Goal: Task Accomplishment & Management: Use online tool/utility

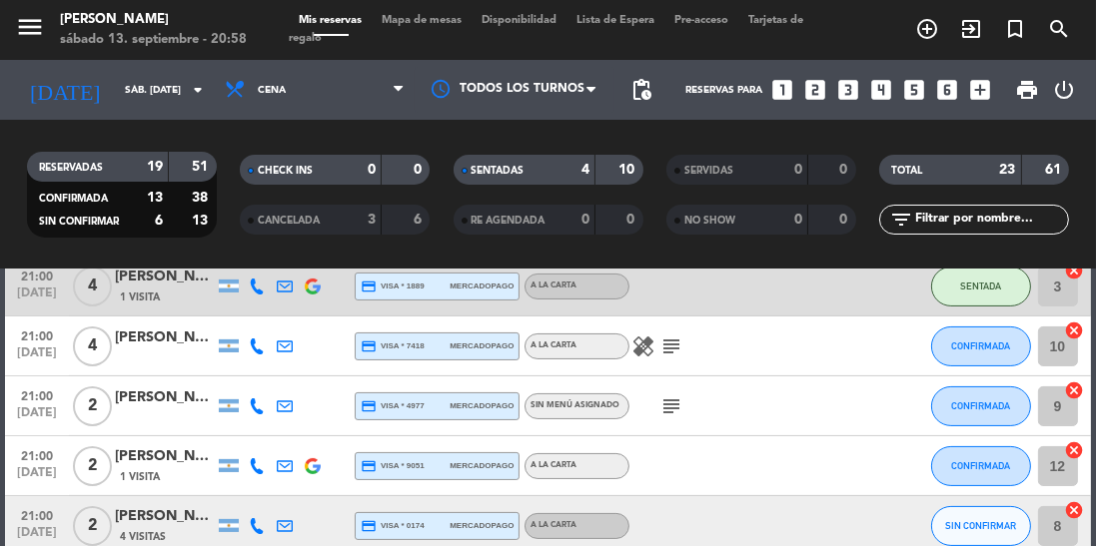
scroll to position [492, 0]
click at [966, 340] on button "CONFIRMADA" at bounding box center [981, 348] width 100 height 40
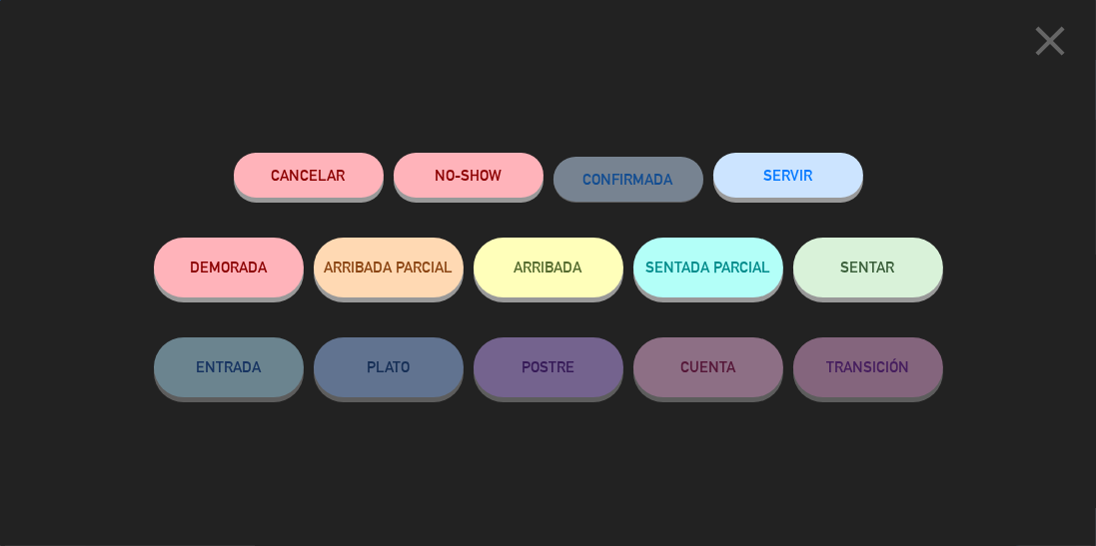
click at [876, 270] on span "SENTAR" at bounding box center [868, 267] width 54 height 17
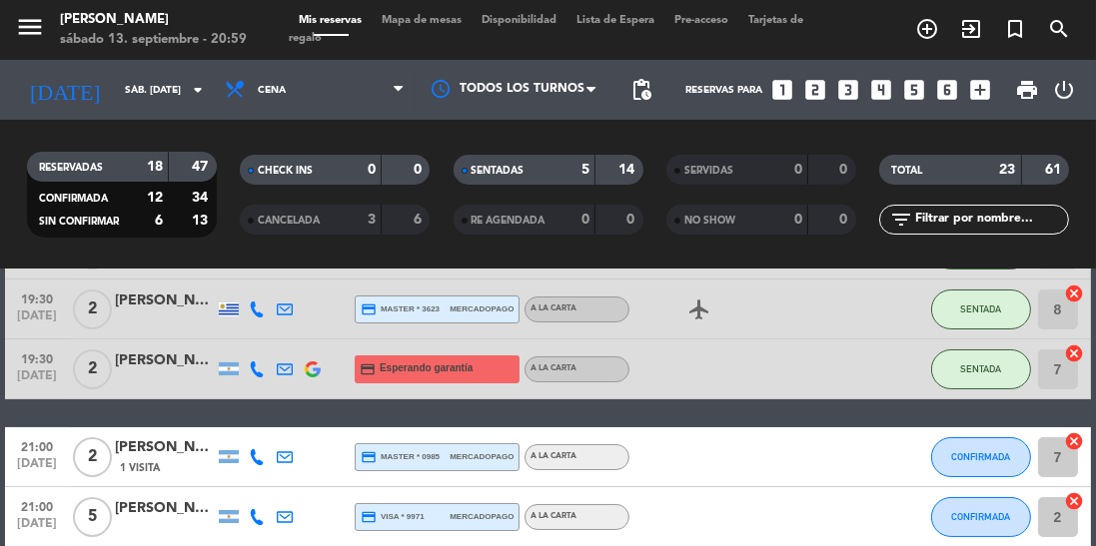
scroll to position [0, 0]
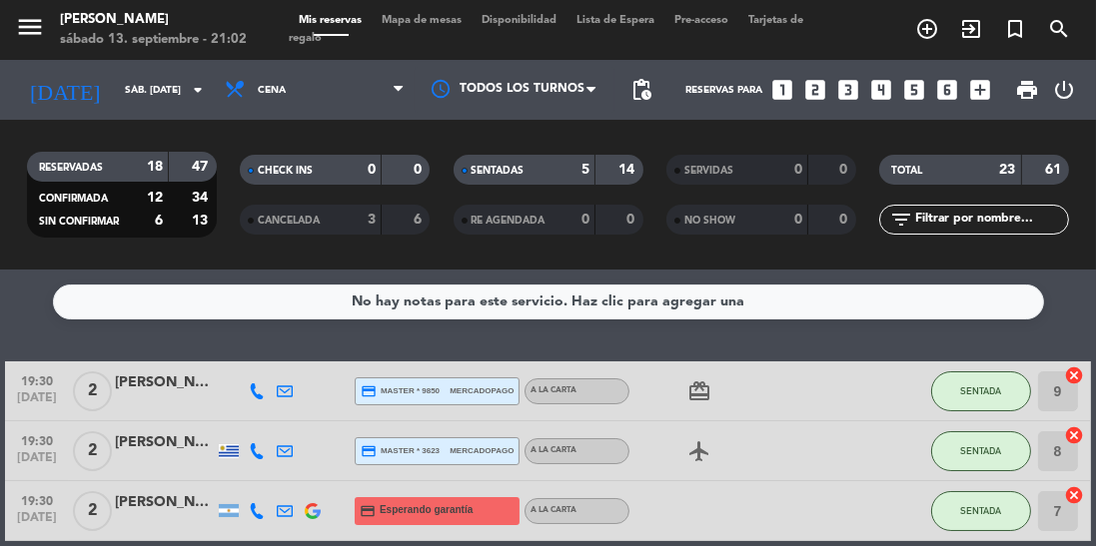
click at [1095, 169] on div "RESERVADAS 18 47 CONFIRMADA 12 34 SIN CONFIRMAR 6 13 CHECK INS 0 0 CANCELADA 3 …" at bounding box center [548, 195] width 1096 height 110
click at [1072, 352] on div "No hay notas para este servicio. Haz clic para agregar una 19:30 [DATE] 2 [PERS…" at bounding box center [548, 408] width 1096 height 277
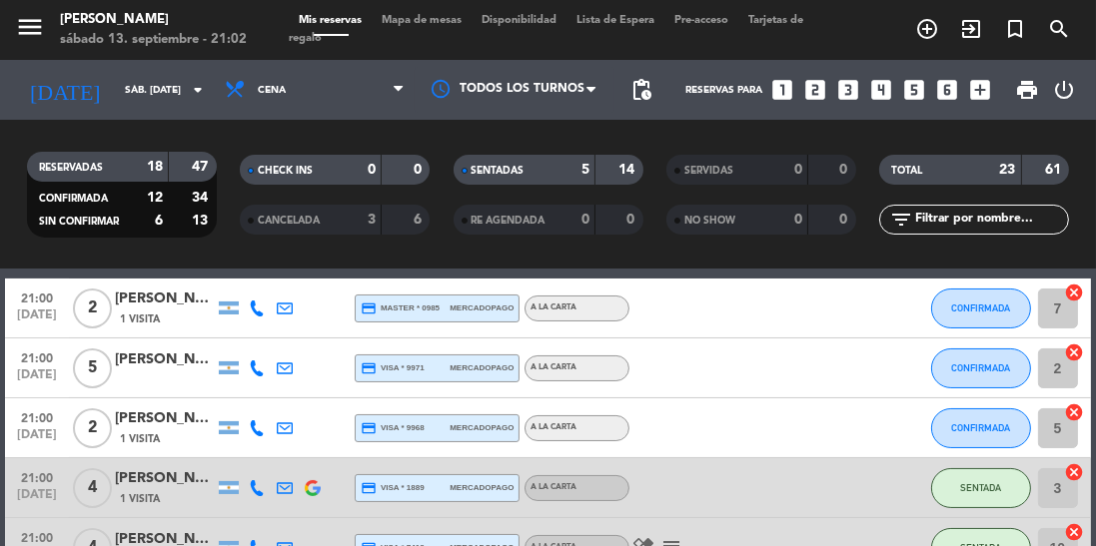
scroll to position [292, 0]
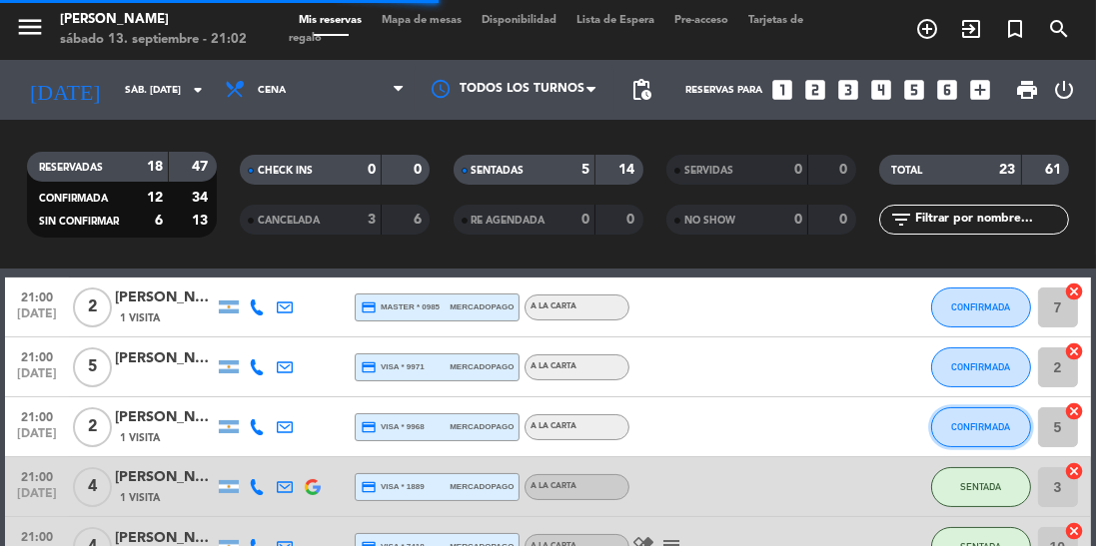
click at [990, 417] on button "CONFIRMADA" at bounding box center [981, 428] width 100 height 40
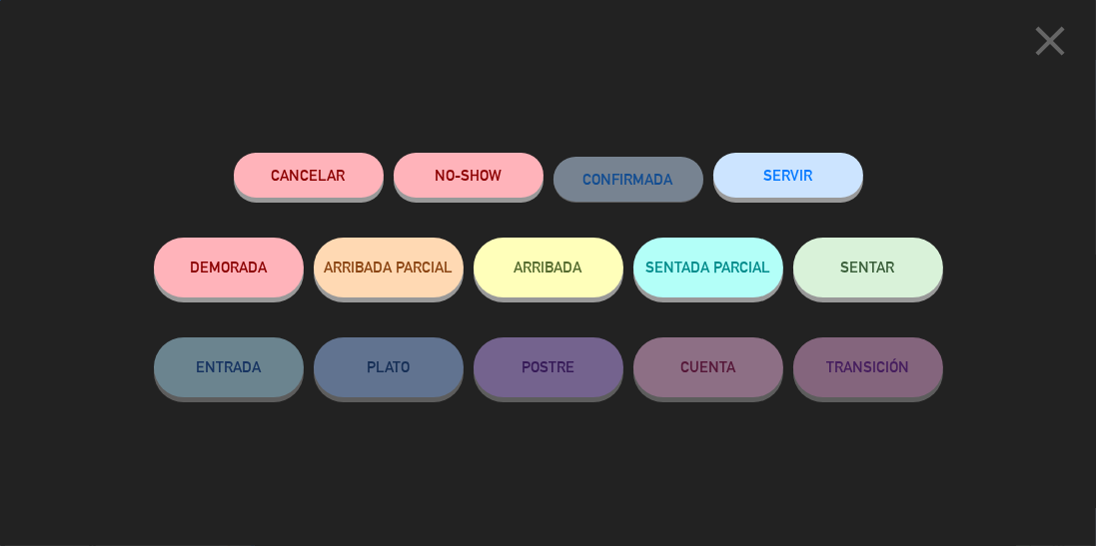
click at [848, 269] on span "SENTAR" at bounding box center [868, 267] width 54 height 17
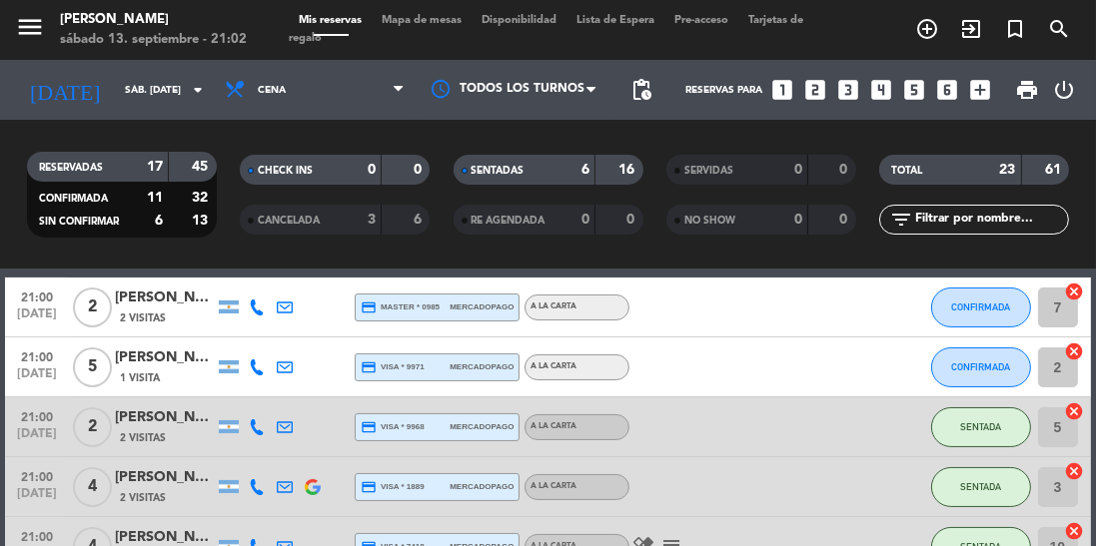
click at [689, 410] on div at bounding box center [713, 427] width 168 height 59
click at [699, 417] on div at bounding box center [713, 427] width 168 height 59
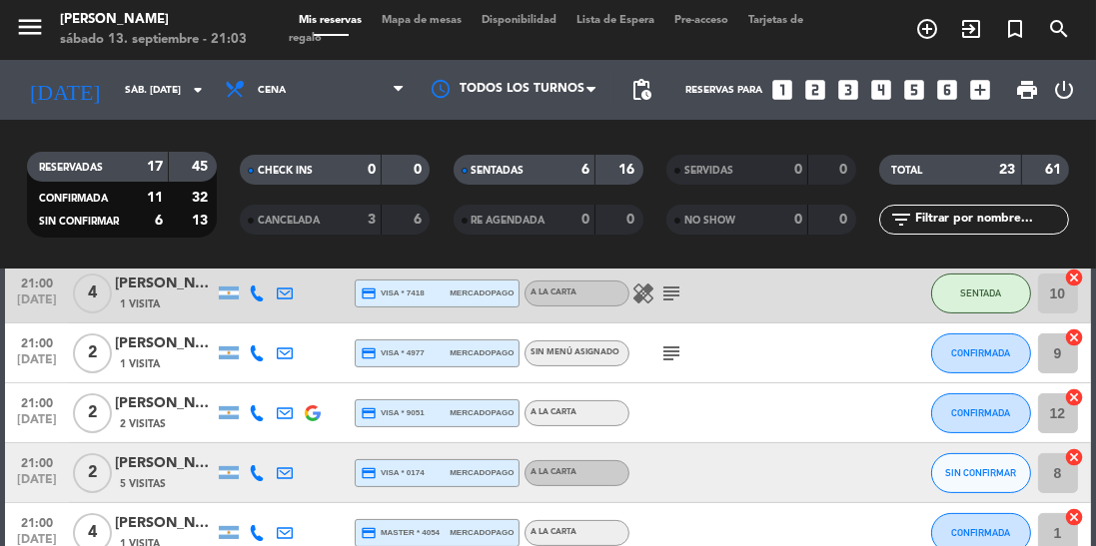
scroll to position [544, 0]
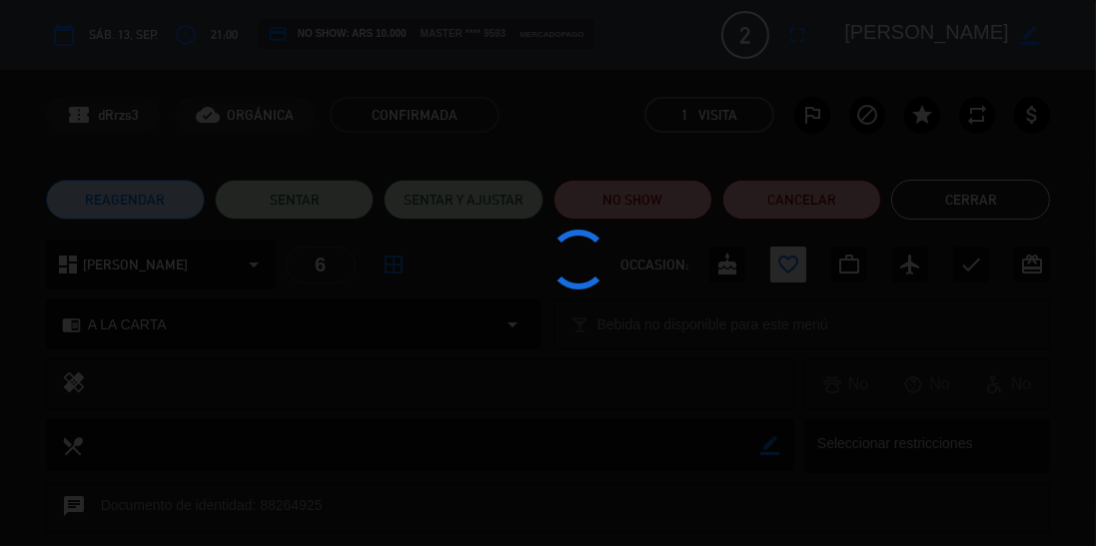
click at [286, 210] on div at bounding box center [548, 273] width 1096 height 546
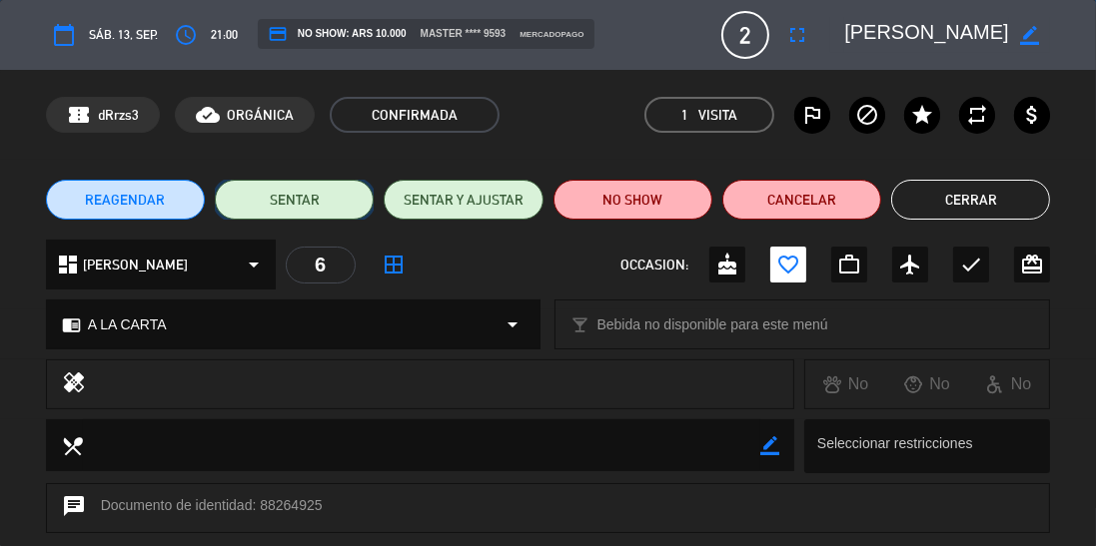
click at [285, 206] on button "SENTAR" at bounding box center [294, 200] width 159 height 40
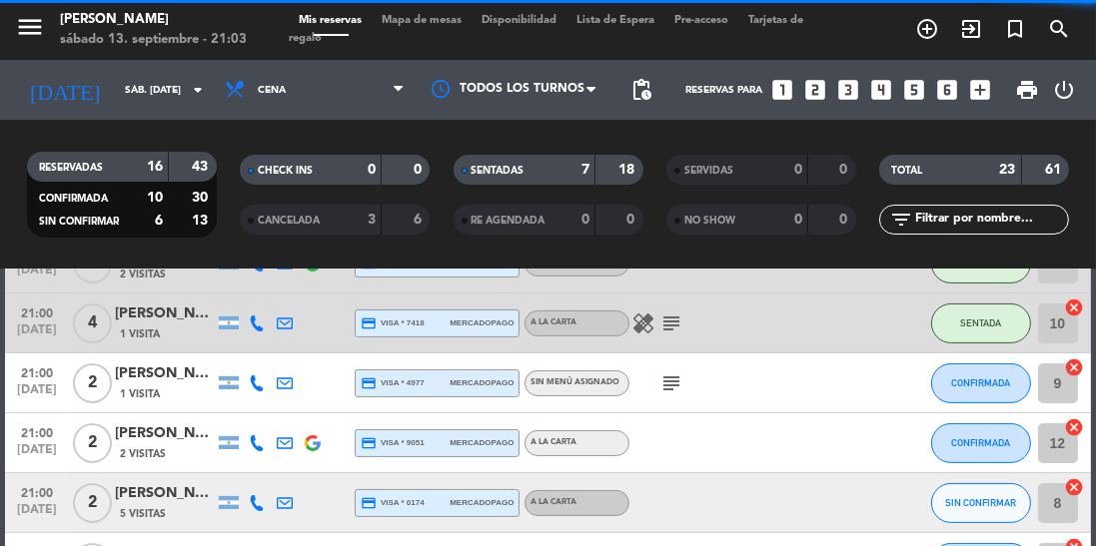
scroll to position [465, 0]
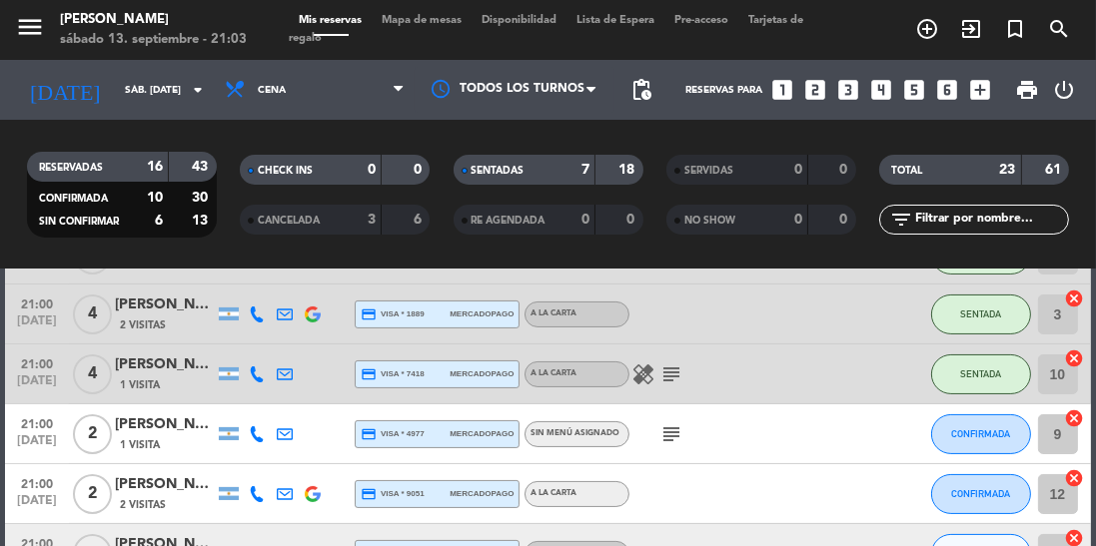
click at [166, 489] on div "[PERSON_NAME]" at bounding box center [165, 485] width 100 height 23
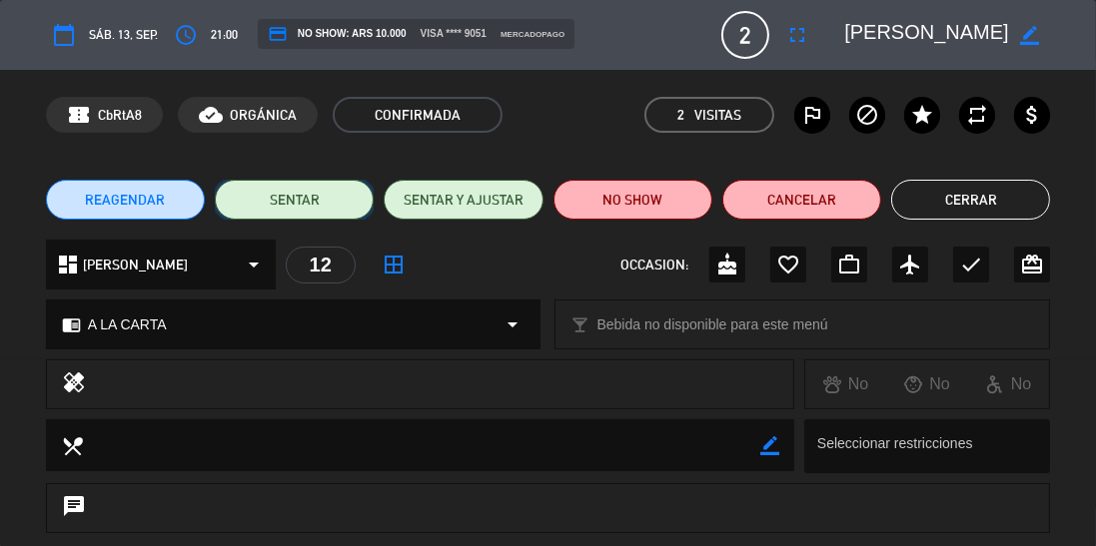
click at [280, 200] on button "SENTAR" at bounding box center [294, 200] width 159 height 40
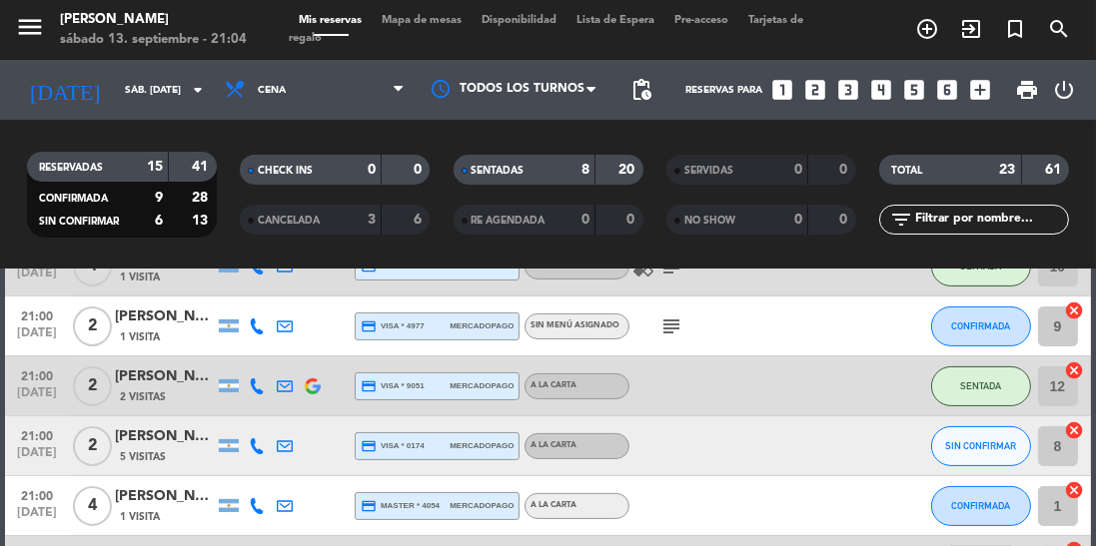
scroll to position [584, 0]
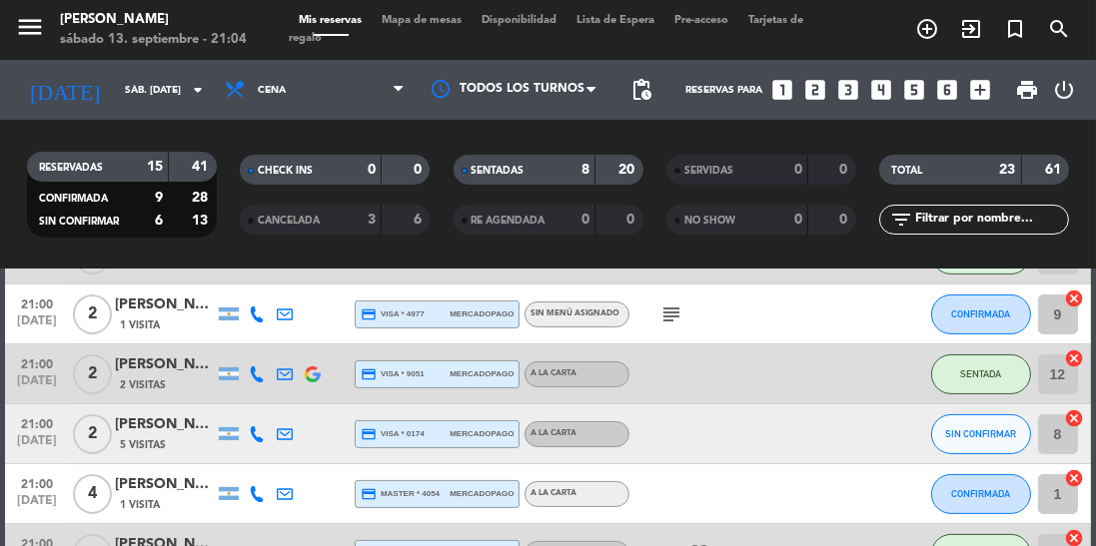
click at [153, 449] on span "5 Visitas" at bounding box center [143, 446] width 46 height 16
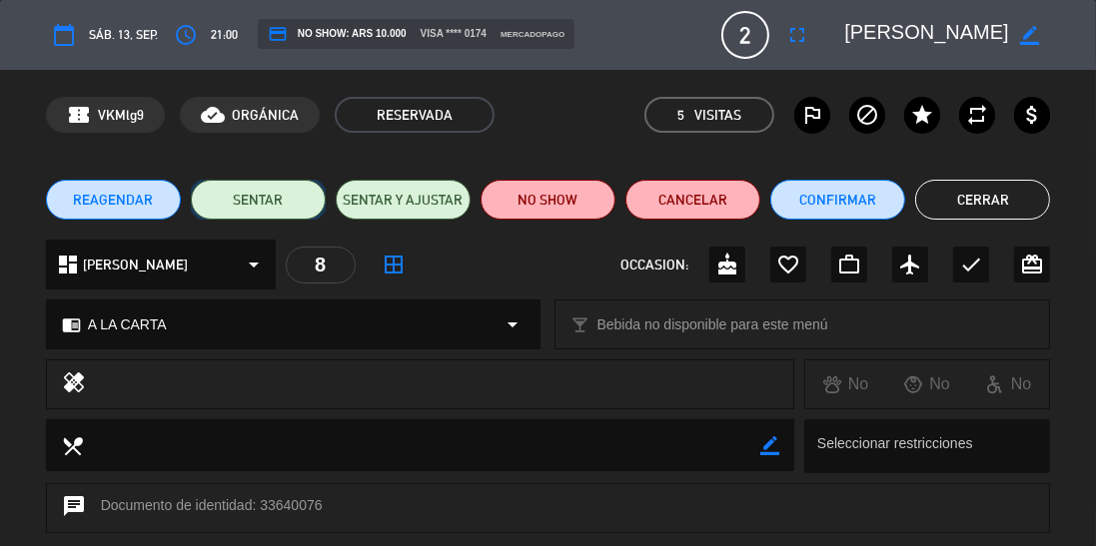
click at [249, 198] on button "SENTAR" at bounding box center [258, 200] width 135 height 40
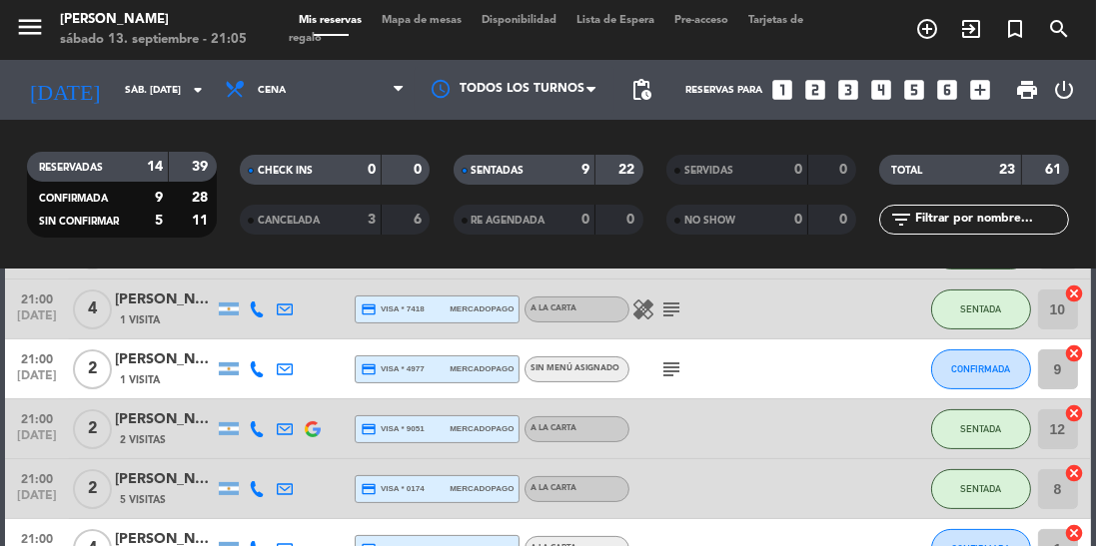
scroll to position [521, 0]
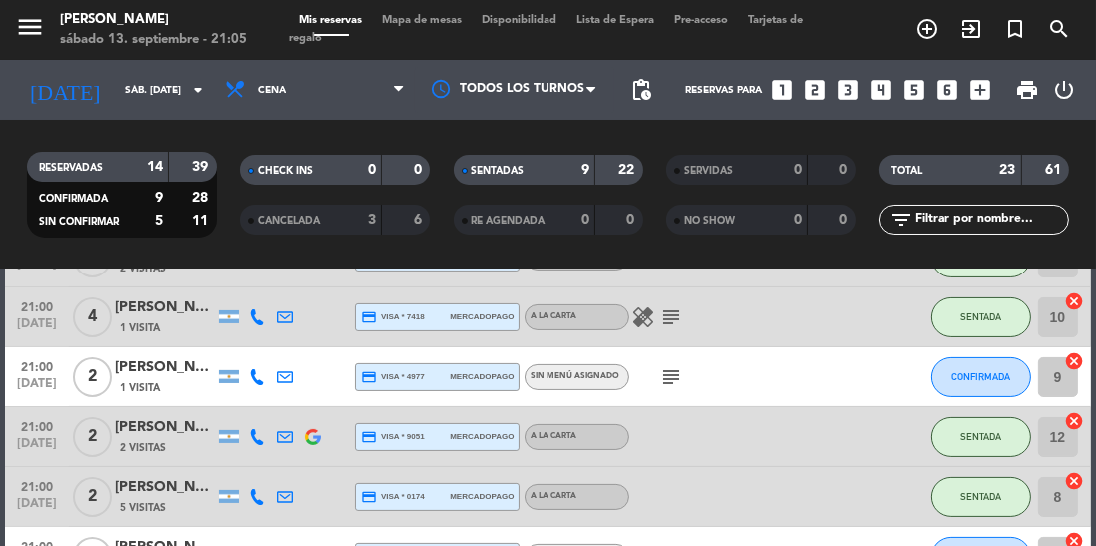
click at [136, 389] on span "1 Visita" at bounding box center [140, 389] width 40 height 16
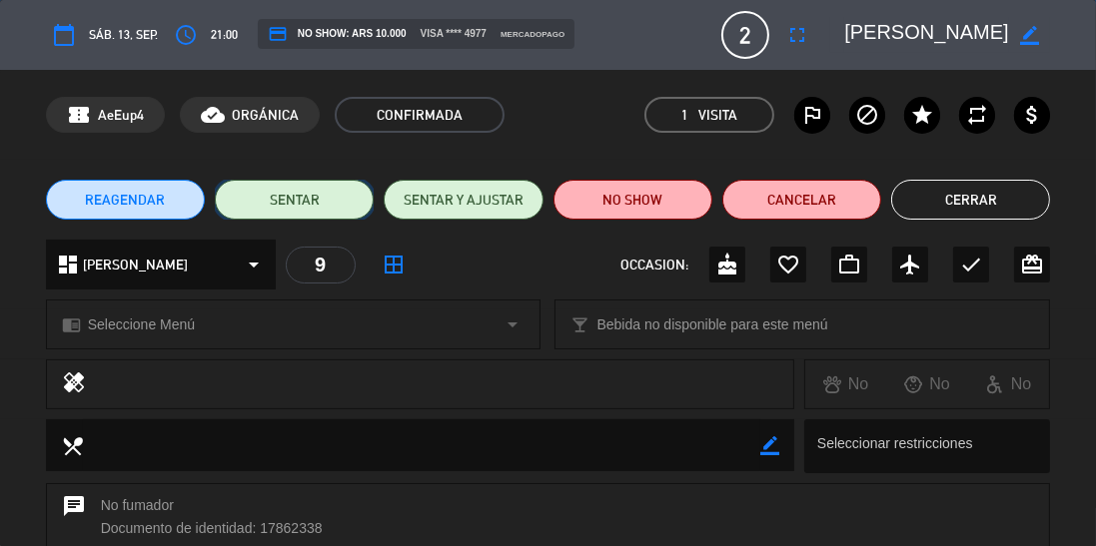
click at [307, 218] on button "SENTAR" at bounding box center [294, 200] width 159 height 40
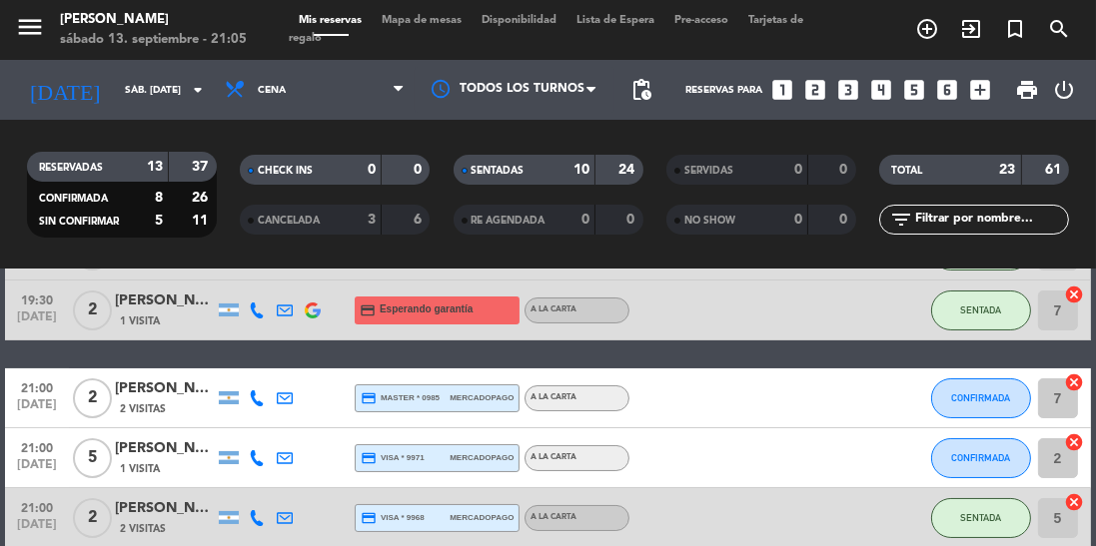
scroll to position [177, 0]
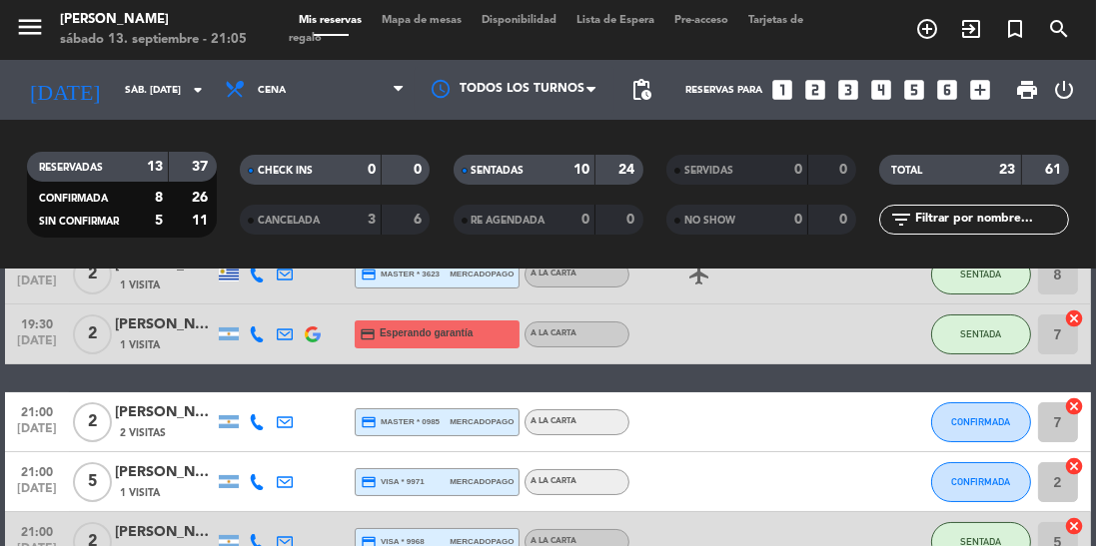
click at [181, 412] on div "[PERSON_NAME]" at bounding box center [165, 413] width 100 height 23
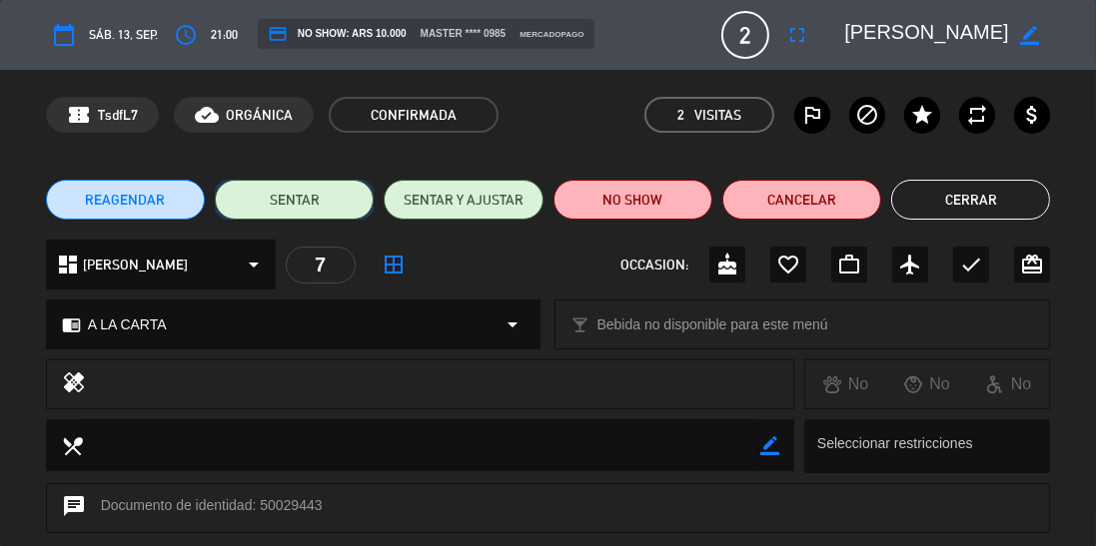
click at [318, 215] on button "SENTAR" at bounding box center [294, 200] width 159 height 40
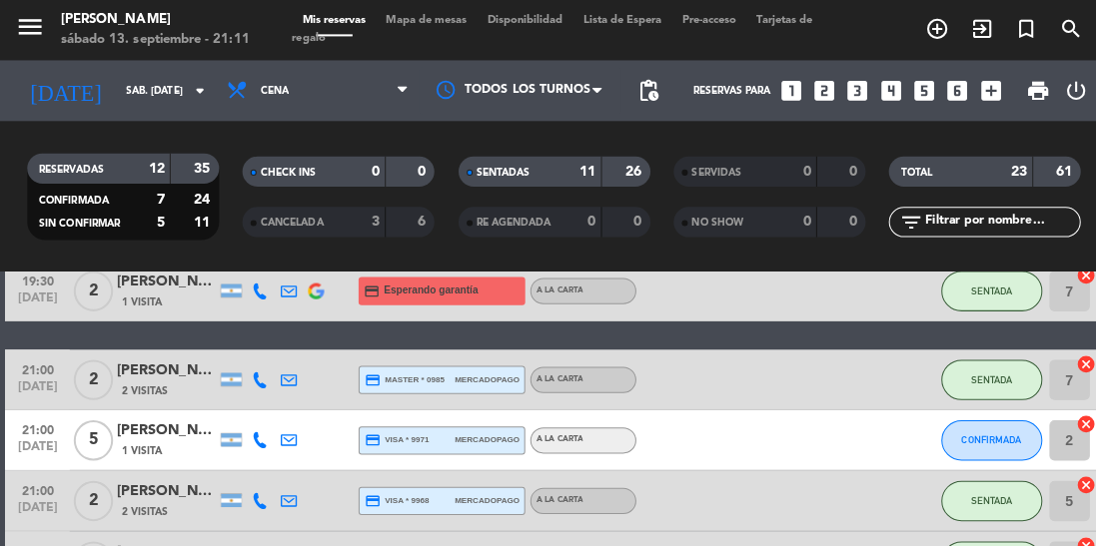
scroll to position [226, 0]
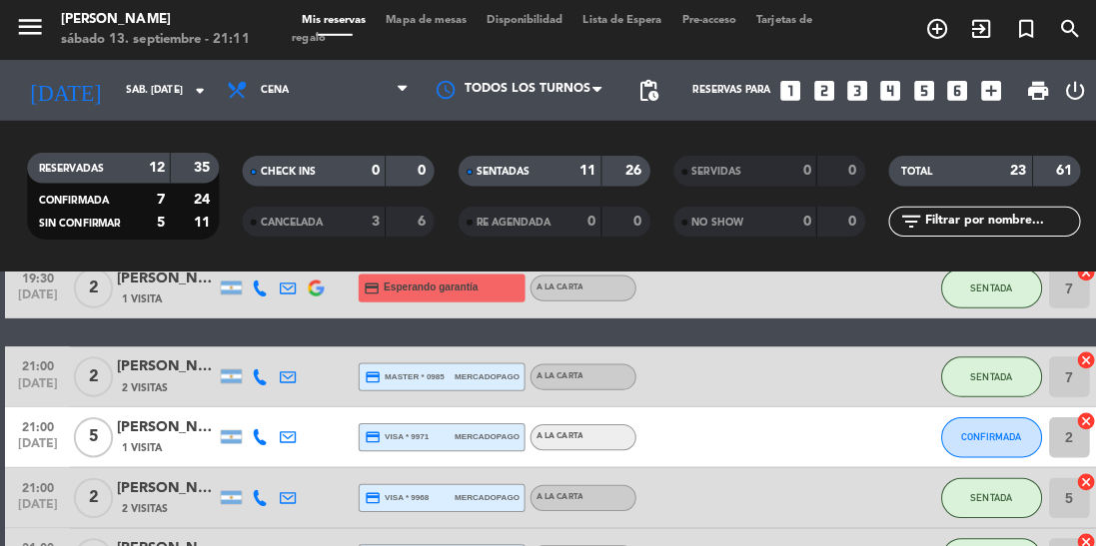
click at [13, 122] on div "RESERVADAS 12 35 CONFIRMADA 7 24 SIN CONFIRMAR 5 11 CHECK INS 0 0 CANCELADA 3 6…" at bounding box center [548, 195] width 1096 height 150
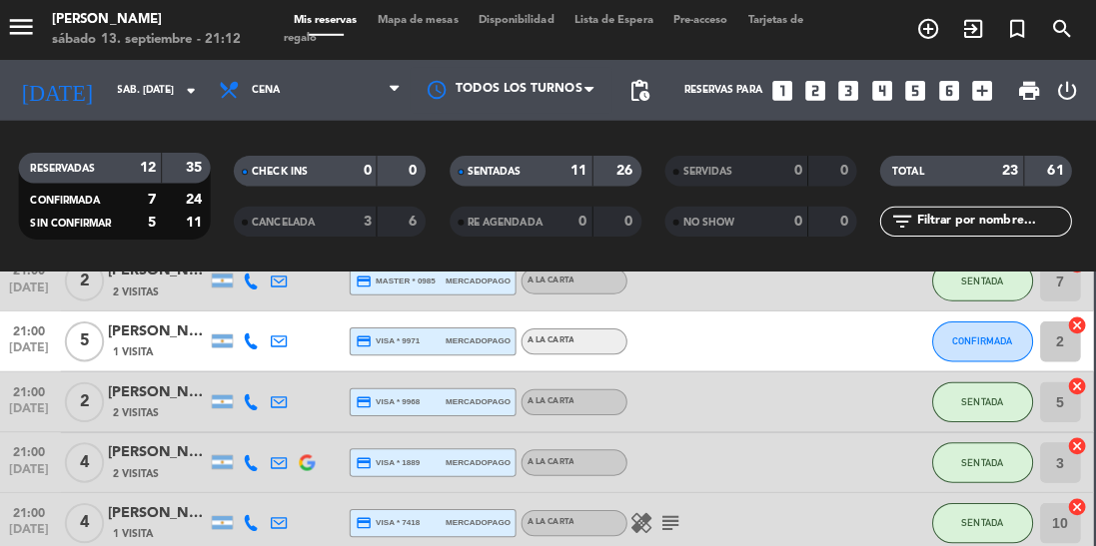
scroll to position [306, 0]
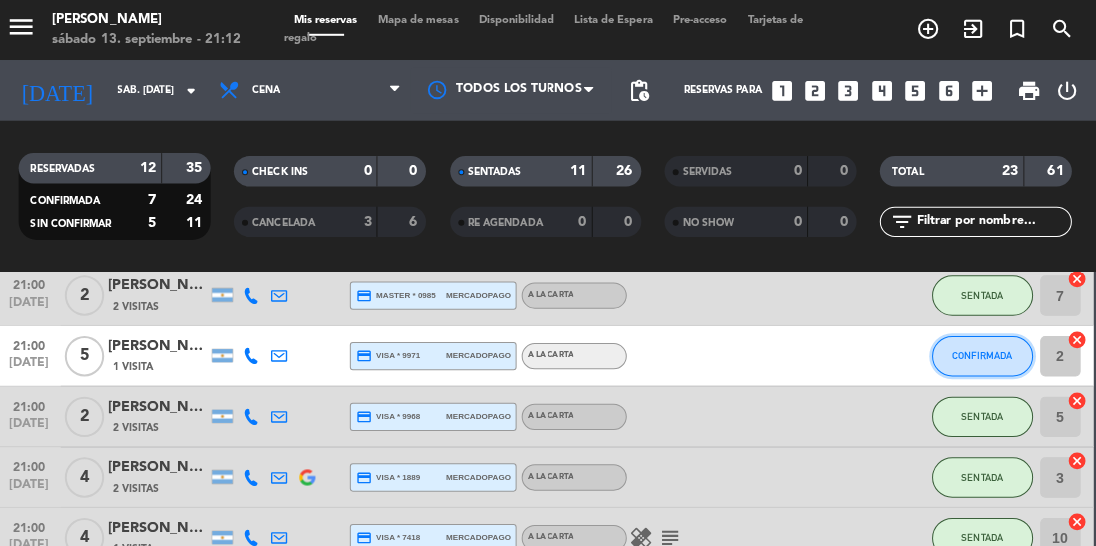
click at [995, 362] on button "CONFIRMADA" at bounding box center [981, 354] width 100 height 40
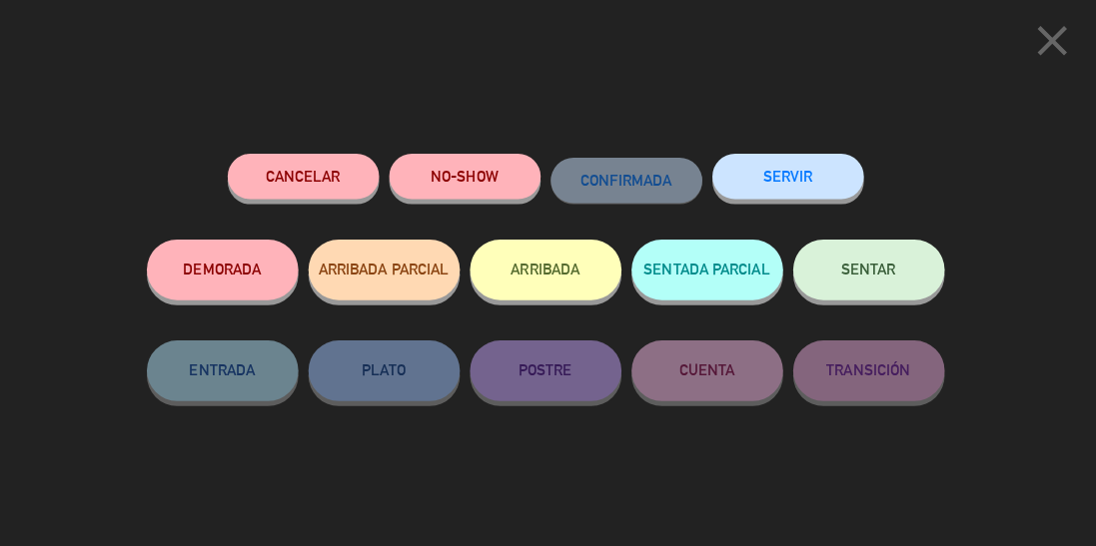
click at [815, 194] on button "SERVIR" at bounding box center [788, 175] width 150 height 45
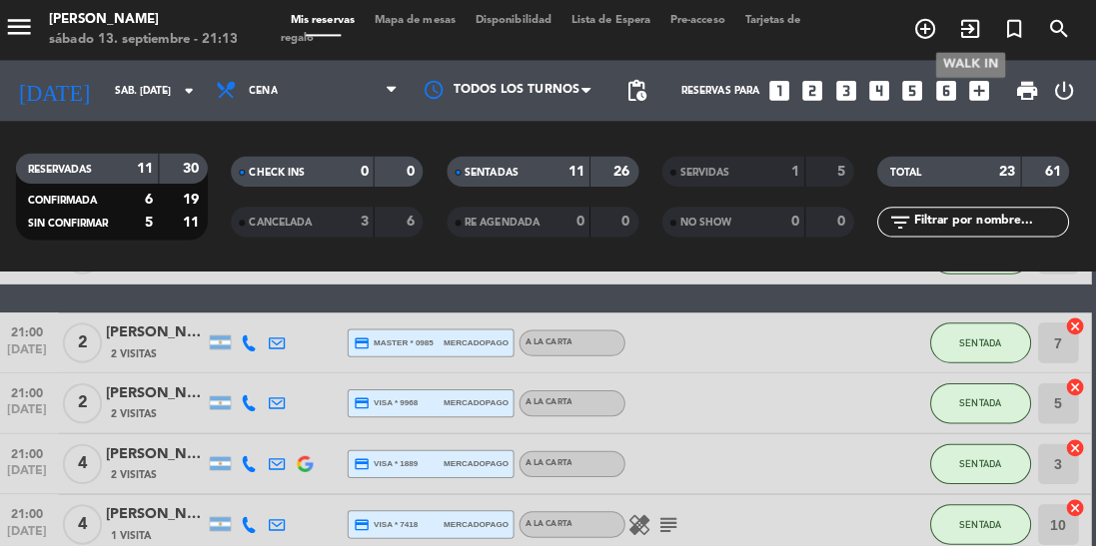
scroll to position [280, 0]
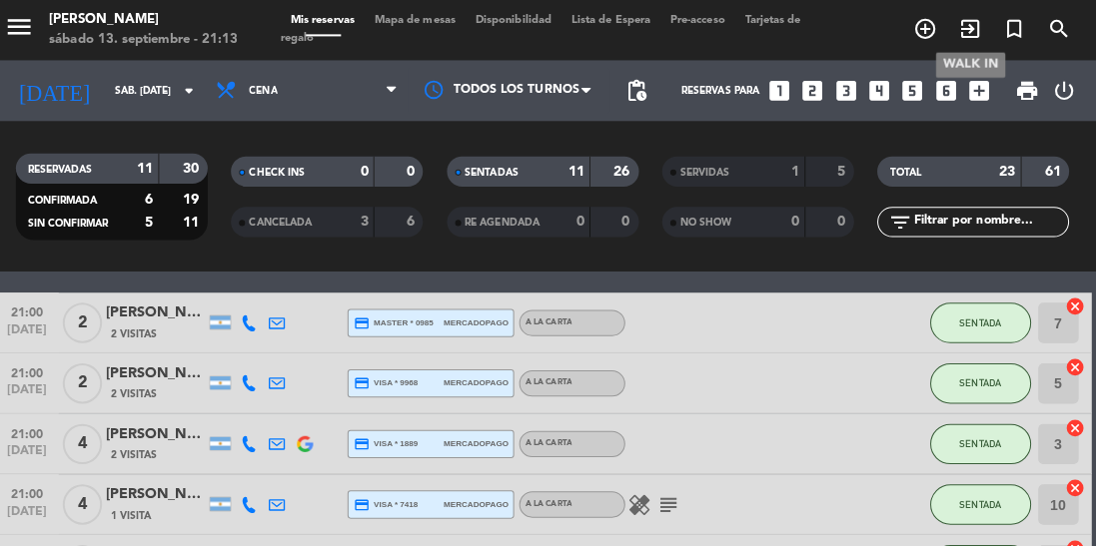
click at [365, 227] on div "3" at bounding box center [357, 220] width 40 height 23
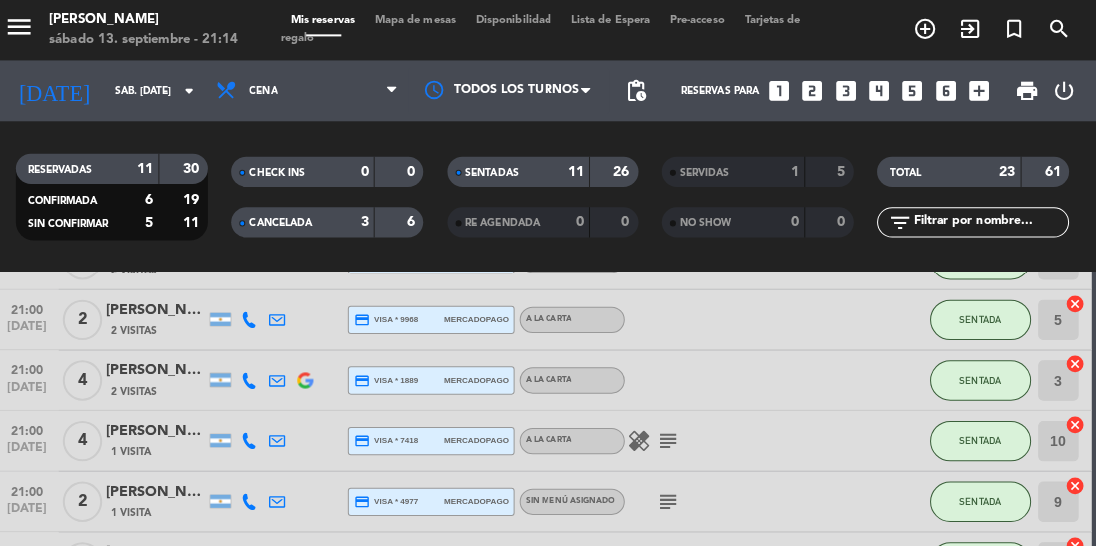
scroll to position [406, 0]
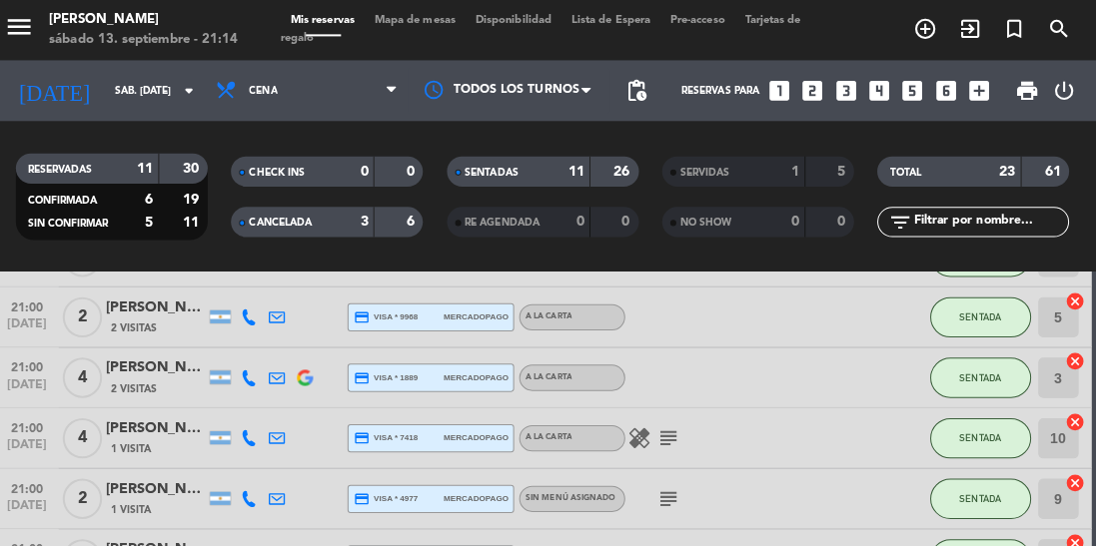
click at [801, 168] on strong "1" at bounding box center [798, 170] width 8 height 14
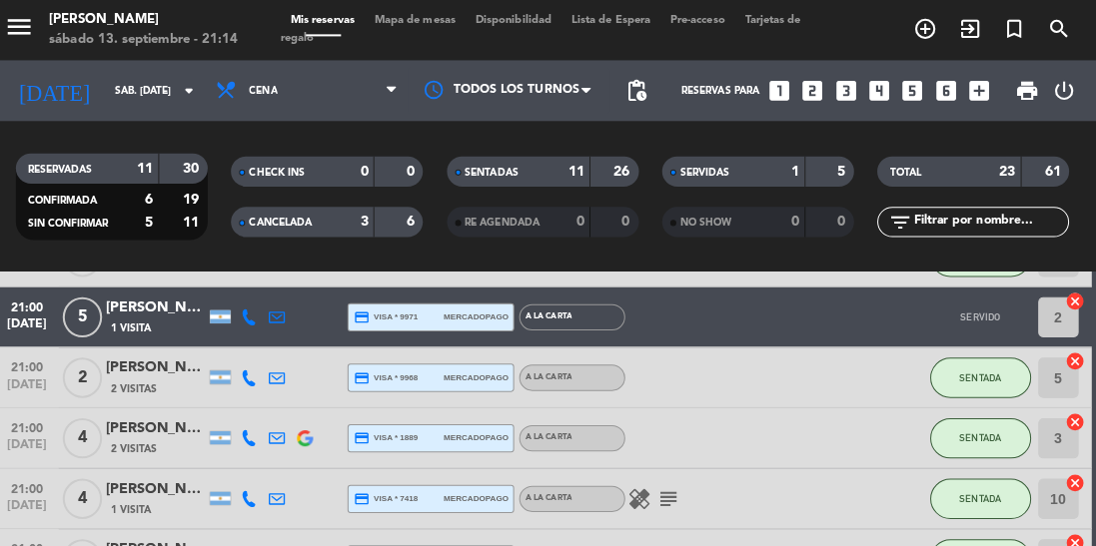
click at [848, 325] on div at bounding box center [824, 313] width 54 height 59
click at [889, 321] on div "21:00 [DATE] 5 [PERSON_NAME] 1 Visita credit_card visa * 9971 mercadopago A LA …" at bounding box center [547, 314] width 1085 height 60
click at [278, 306] on icon at bounding box center [285, 314] width 16 height 16
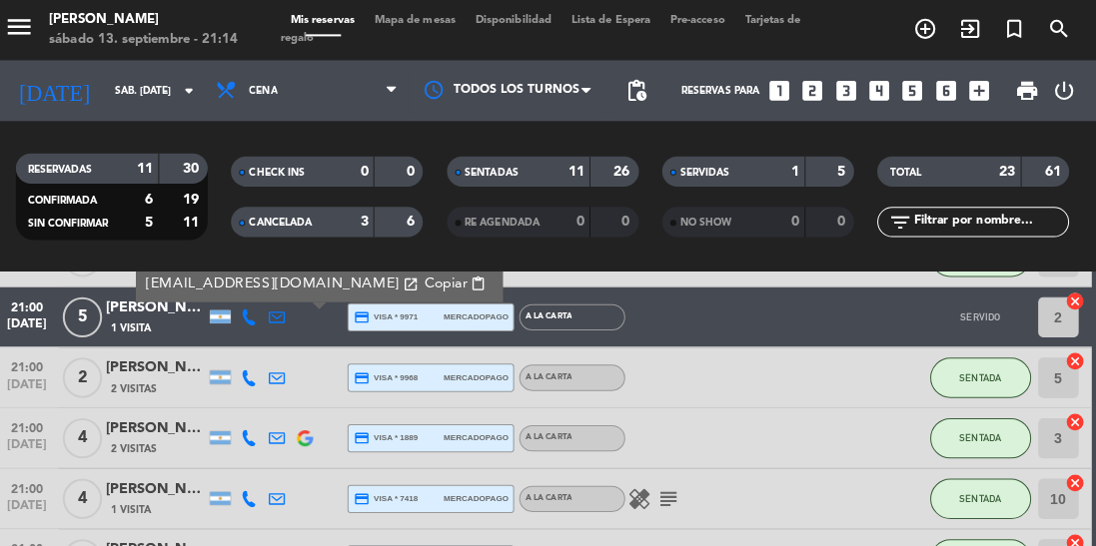
click at [853, 316] on div "21:00 [DATE] 5 [PERSON_NAME] 1 Visita [EMAIL_ADDRESS][DOMAIN_NAME] open_in_new …" at bounding box center [547, 314] width 1085 height 60
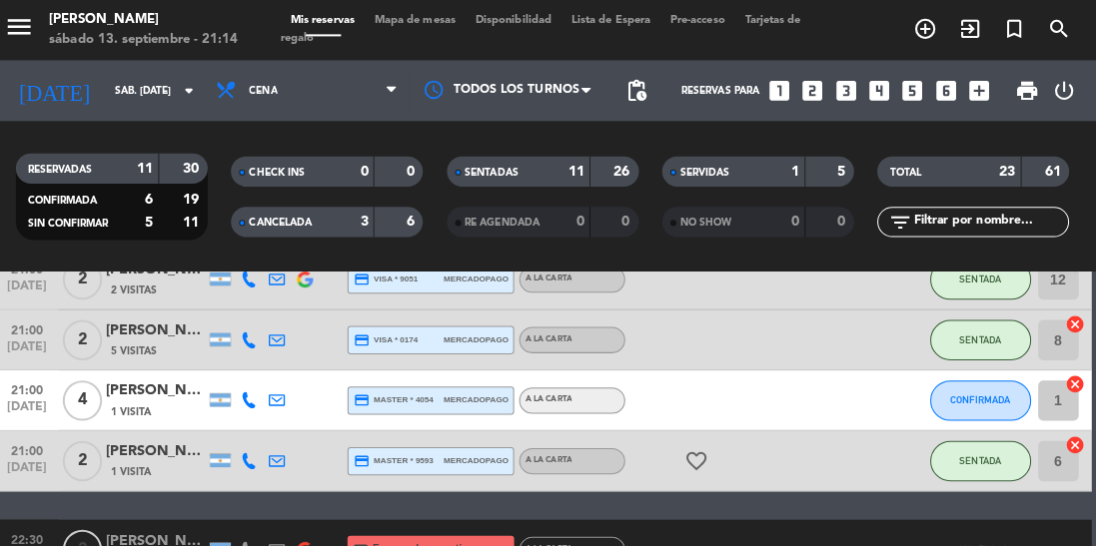
scroll to position [740, 0]
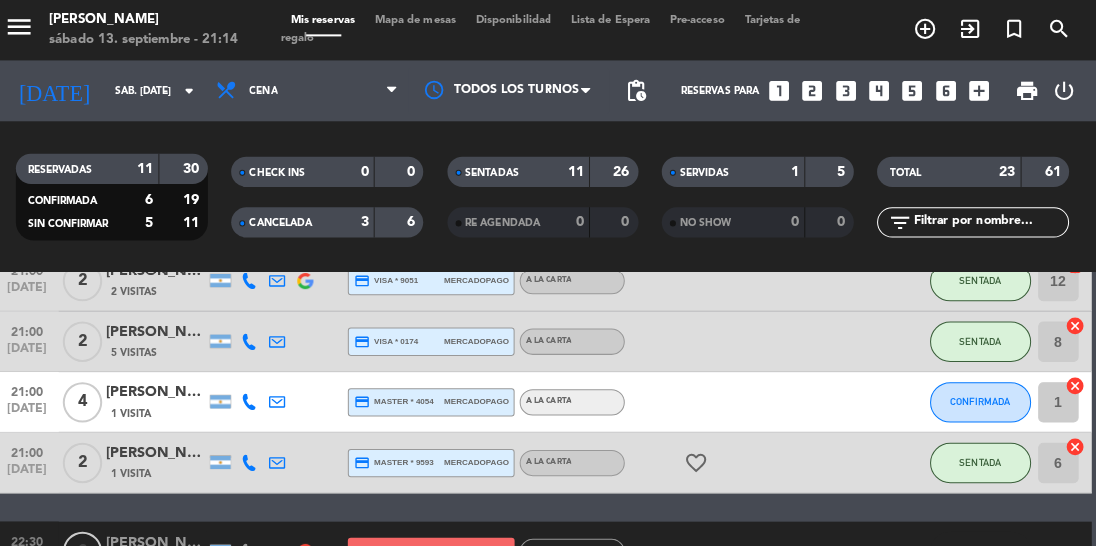
click at [261, 402] on icon at bounding box center [257, 399] width 16 height 16
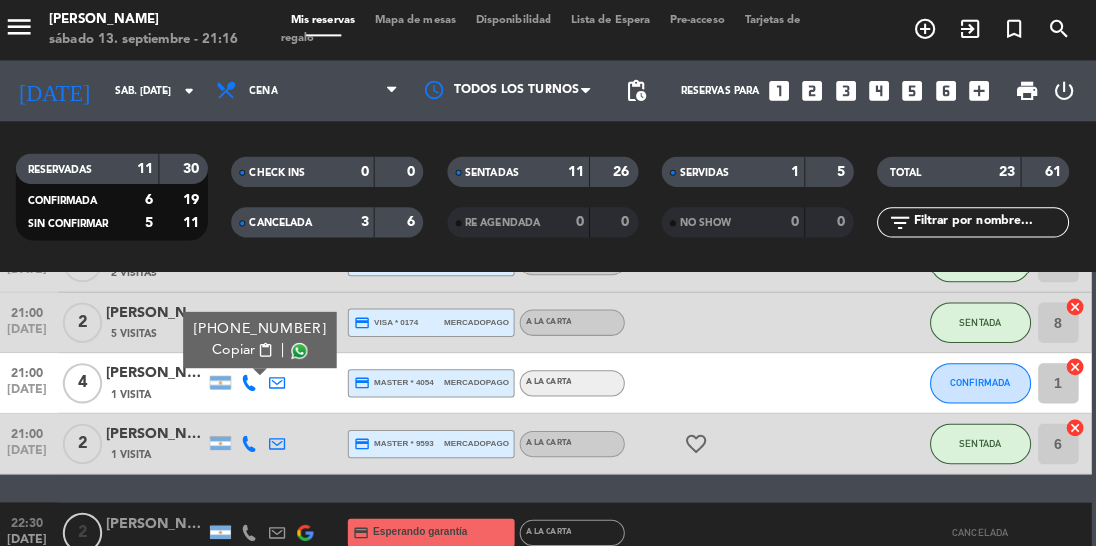
scroll to position [760, 0]
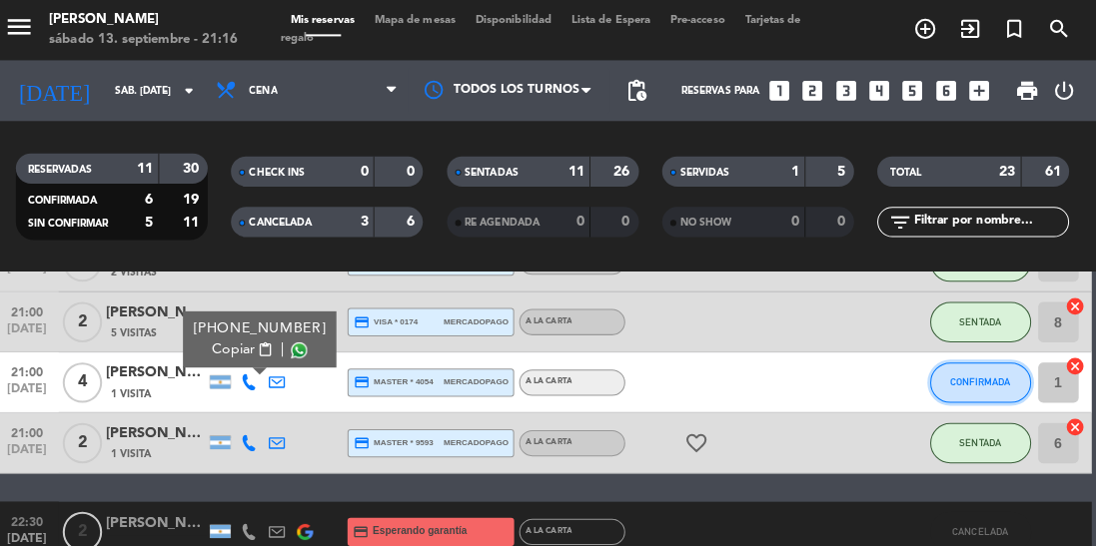
click at [985, 383] on span "CONFIRMADA" at bounding box center [980, 378] width 59 height 11
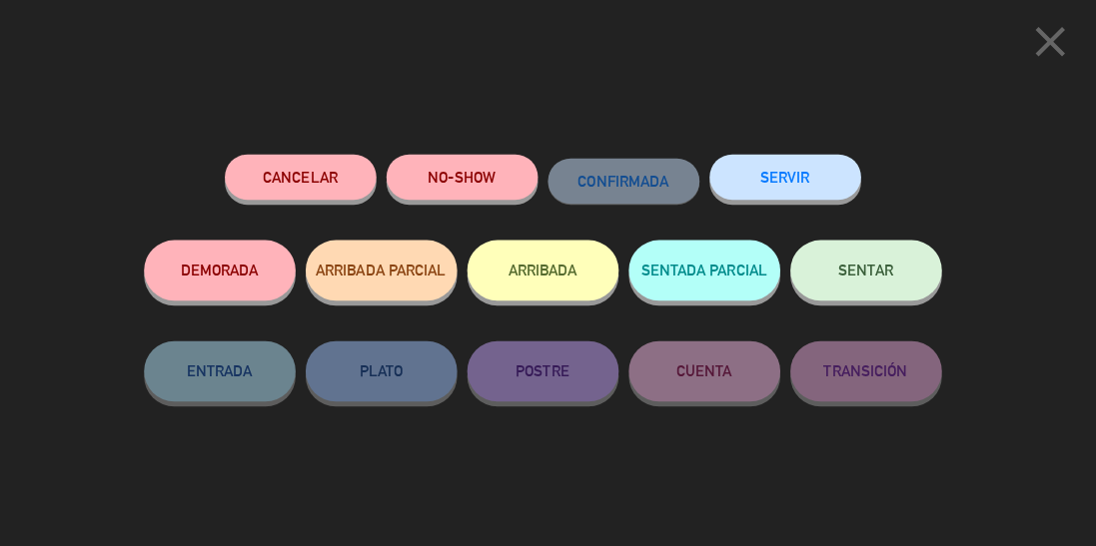
click at [898, 276] on button "SENTAR" at bounding box center [868, 268] width 150 height 60
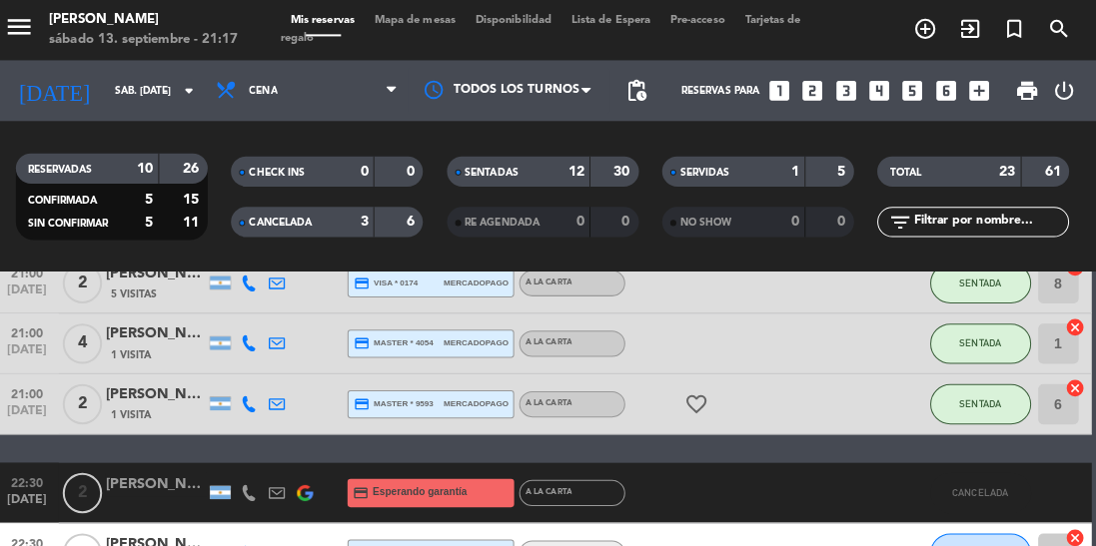
scroll to position [797, 0]
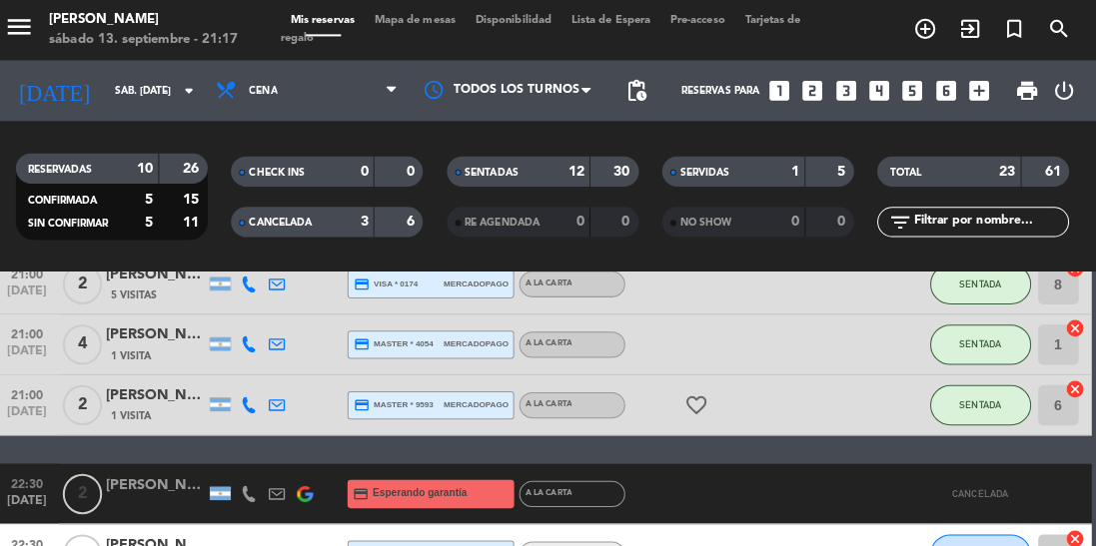
click at [1095, 201] on div "RESERVADAS 10 26 CONFIRMADA 5 15 SIN CONFIRMAR 5 11 CHECK INS 0 0 CANCELADA 3 6…" at bounding box center [548, 195] width 1096 height 110
